Goal: Find specific page/section: Find specific page/section

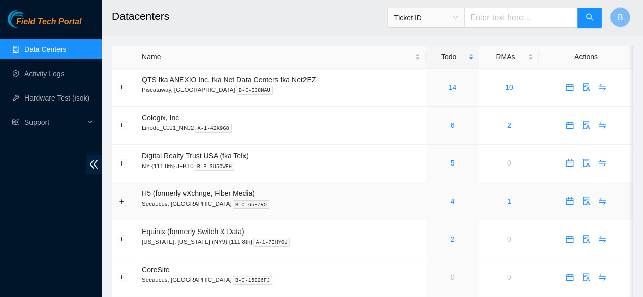
click at [454, 199] on div "4" at bounding box center [453, 201] width 42 height 11
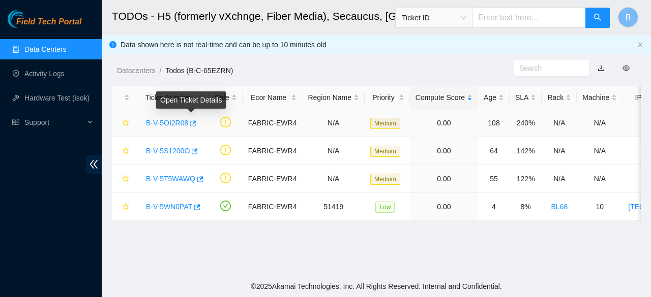
click at [191, 121] on icon "button" at bounding box center [192, 123] width 7 height 7
click at [186, 122] on link "B-V-5OI2R08" at bounding box center [167, 123] width 42 height 8
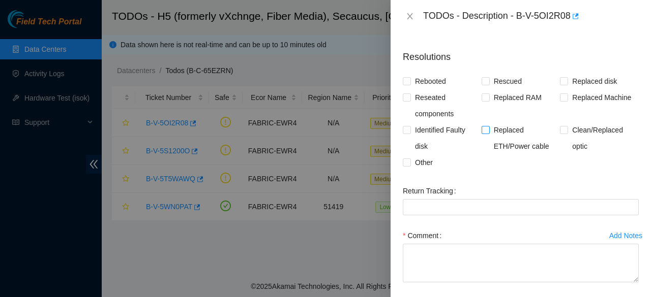
scroll to position [287, 0]
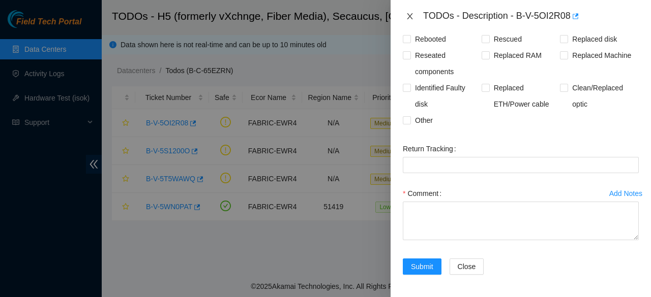
click at [409, 17] on icon "close" at bounding box center [410, 16] width 6 height 6
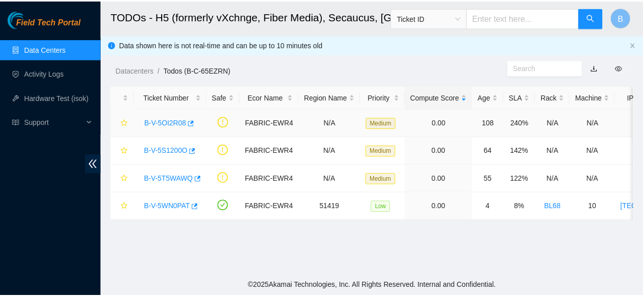
scroll to position [334, 0]
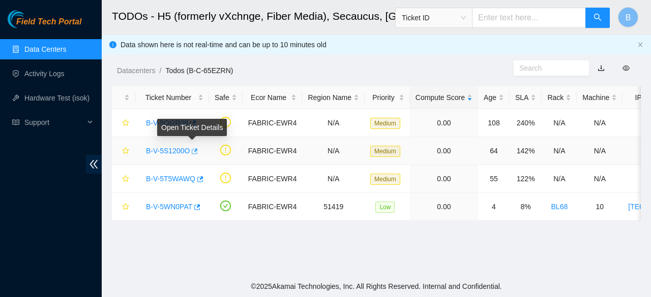
click at [192, 152] on icon "button" at bounding box center [193, 151] width 7 height 7
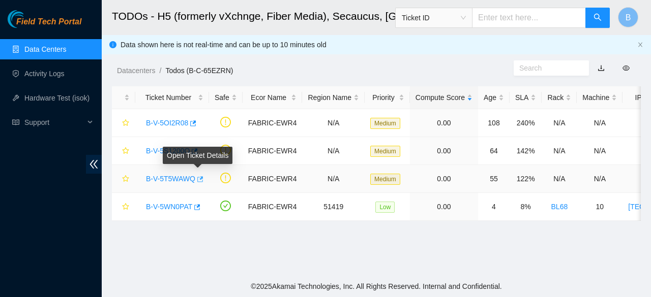
click at [195, 184] on button "button" at bounding box center [199, 179] width 8 height 16
click at [37, 53] on link "Data Centers" at bounding box center [45, 49] width 42 height 8
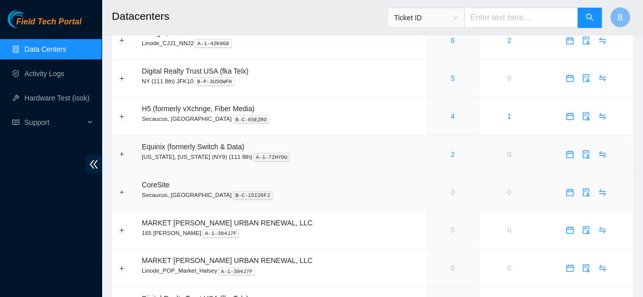
scroll to position [84, 0]
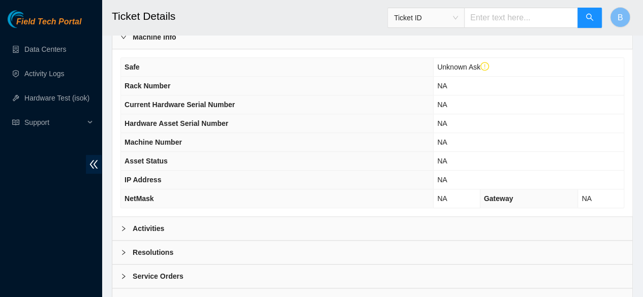
scroll to position [370, 0]
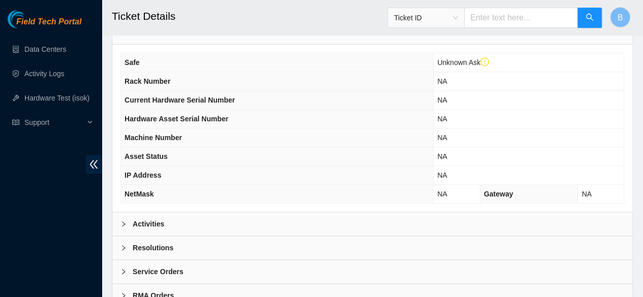
click at [161, 230] on b "Activities" at bounding box center [149, 224] width 32 height 11
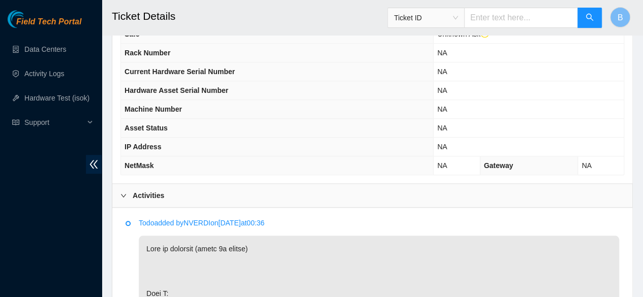
scroll to position [387, 0]
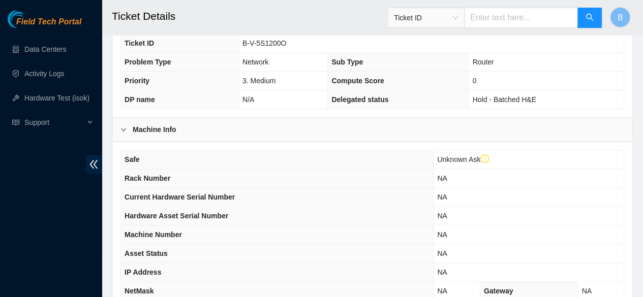
scroll to position [418, 0]
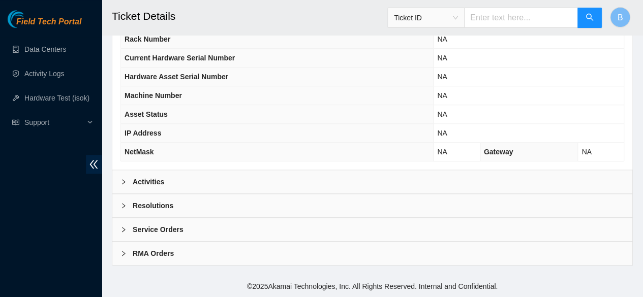
click at [158, 179] on b "Activities" at bounding box center [149, 181] width 32 height 11
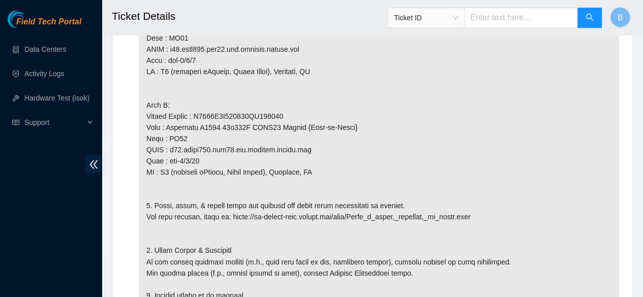
scroll to position [710, 0]
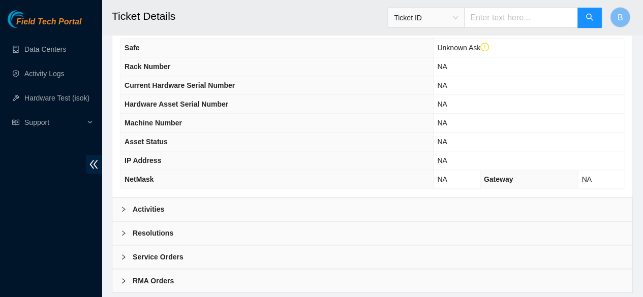
scroll to position [418, 0]
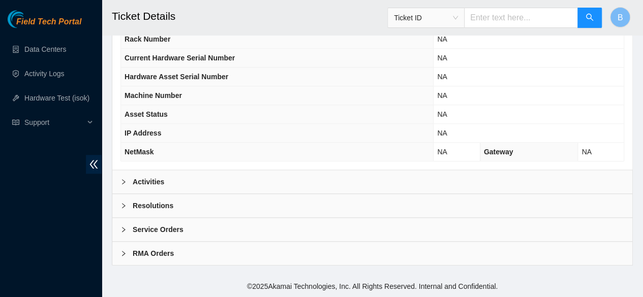
click at [161, 182] on b "Activities" at bounding box center [149, 181] width 32 height 11
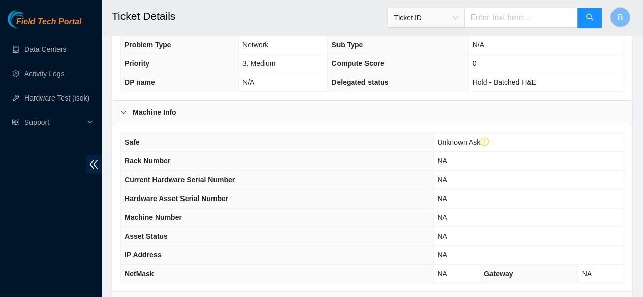
scroll to position [284, 0]
